Goal: Navigation & Orientation: Find specific page/section

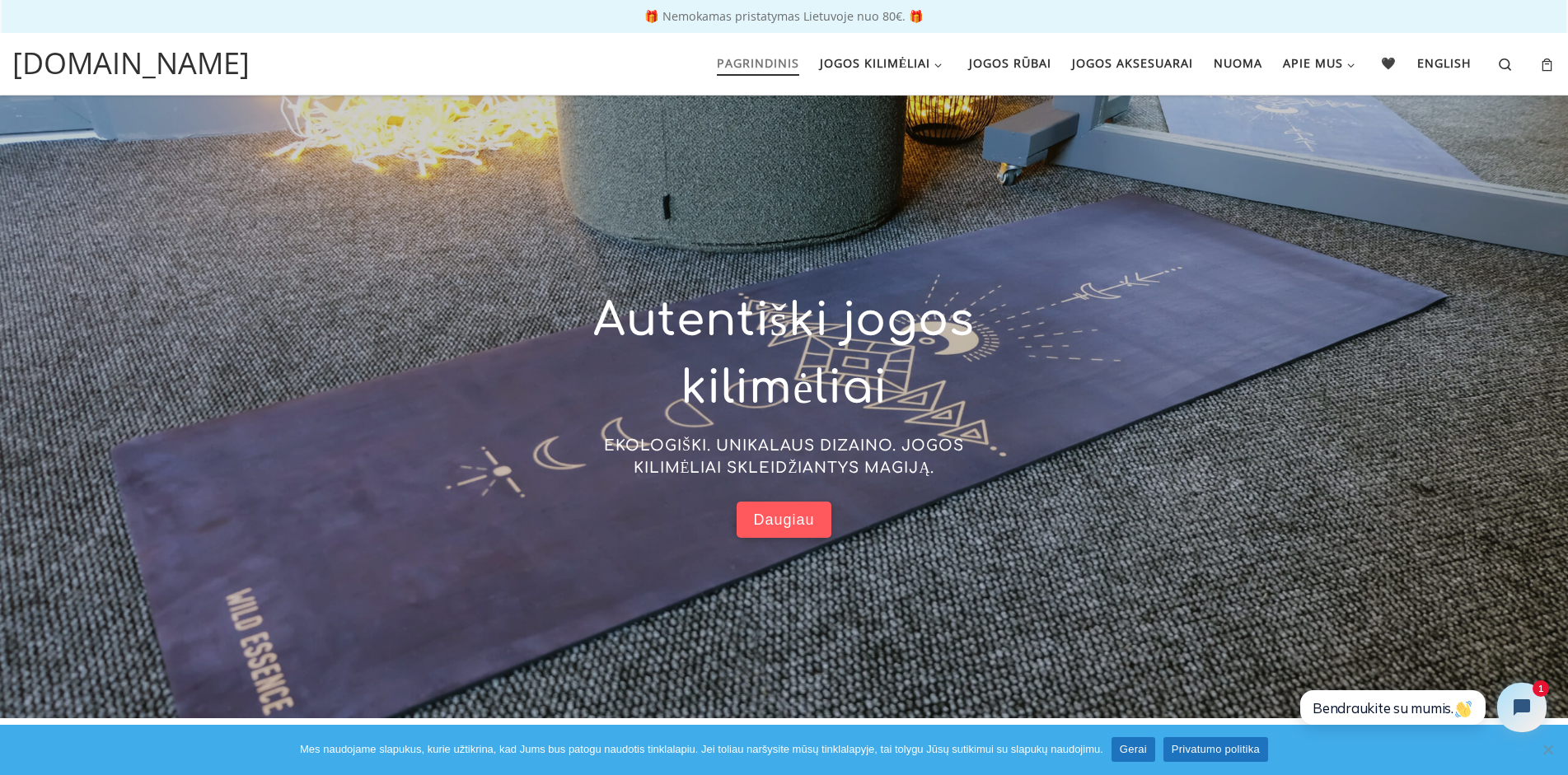
click at [787, 518] on span "Daugiau" at bounding box center [784, 519] width 61 height 19
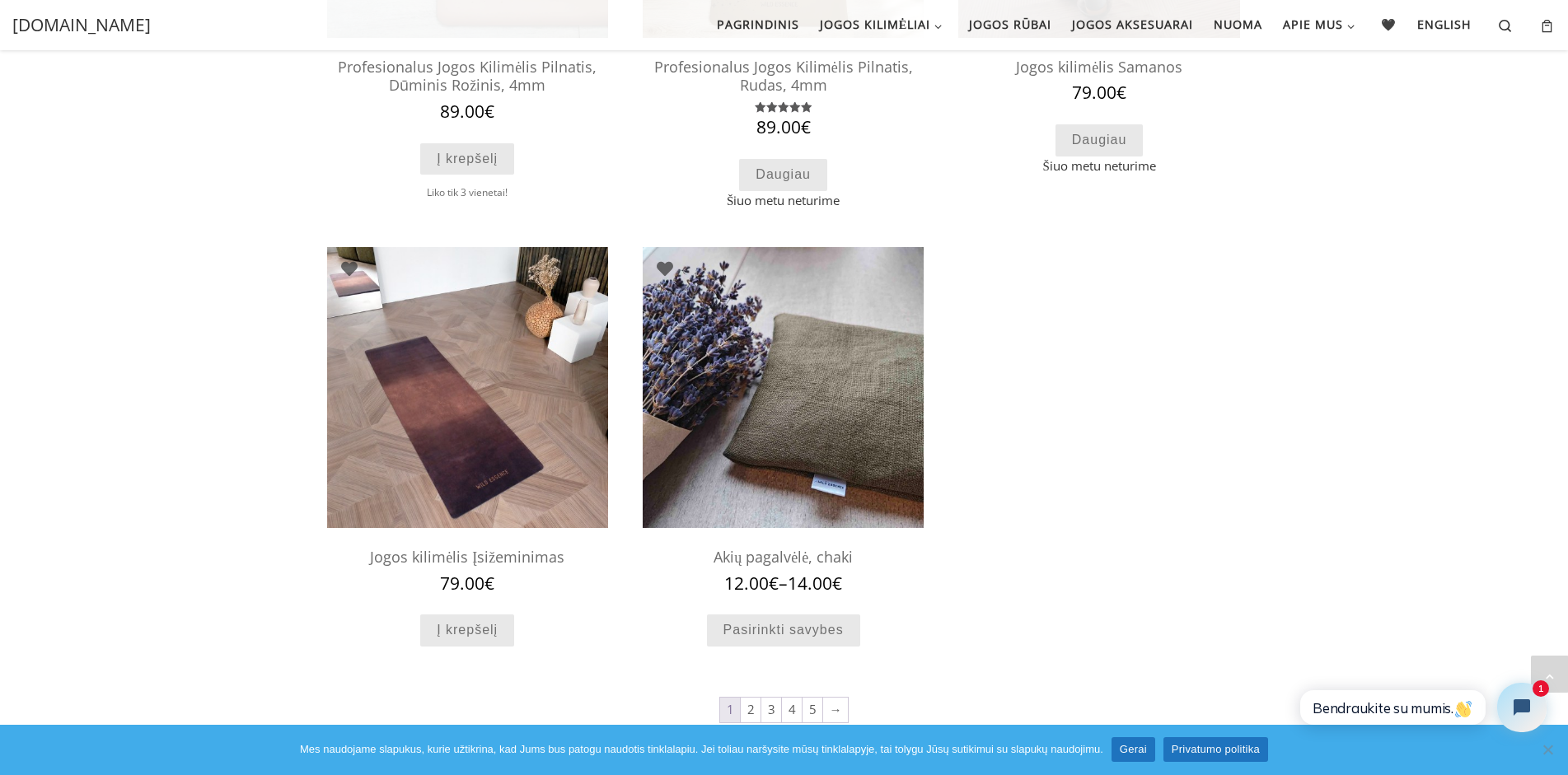
scroll to position [1284, 0]
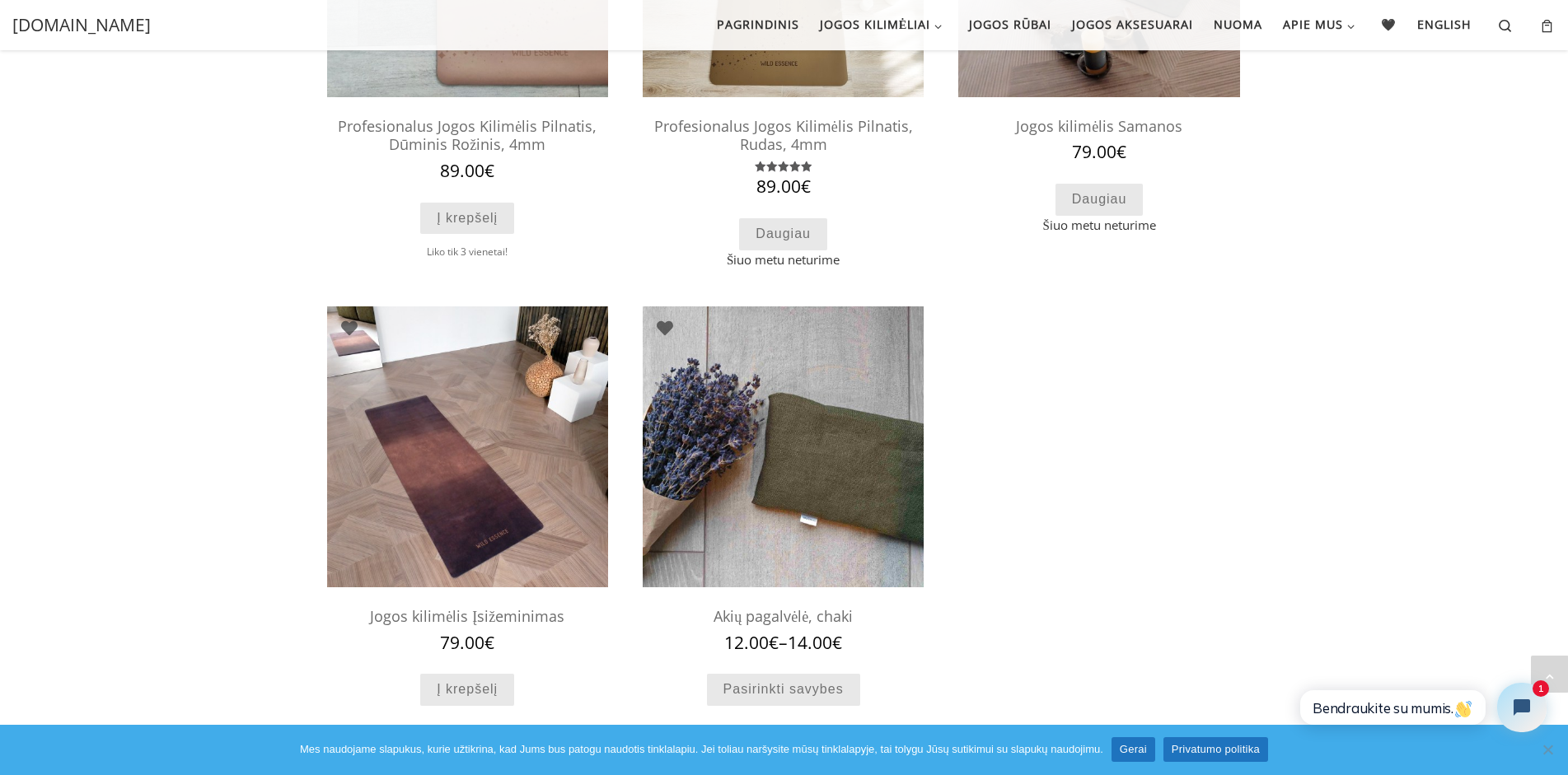
click at [819, 398] on img at bounding box center [784, 447] width 281 height 281
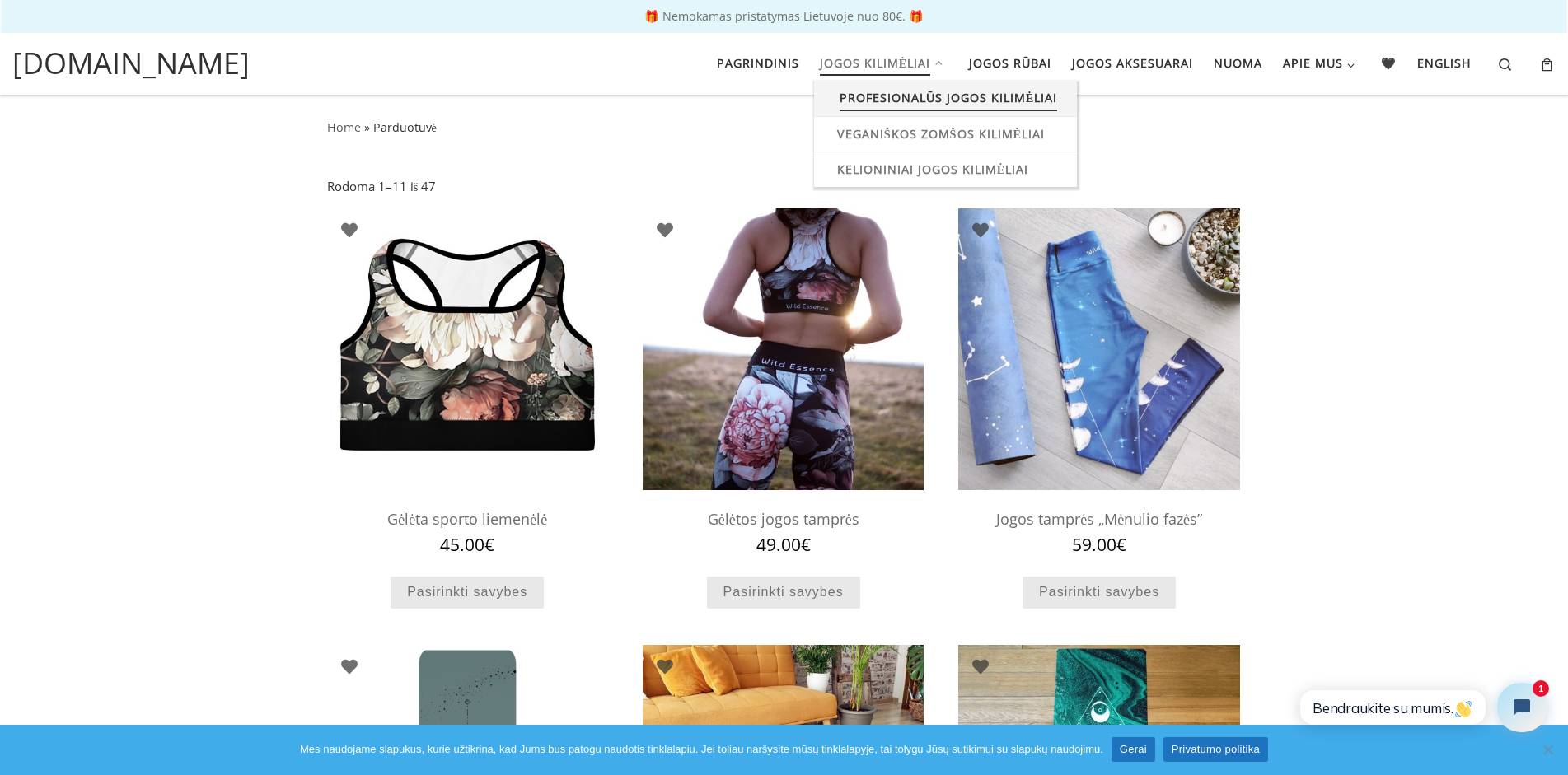
click at [880, 98] on span "Profesionalūs jogos kilimėliai" at bounding box center [949, 96] width 218 height 31
